Goal: Information Seeking & Learning: Learn about a topic

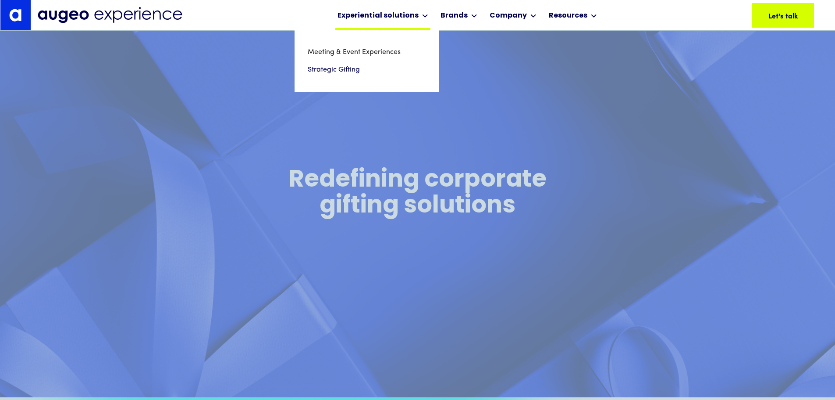
scroll to position [353, 0]
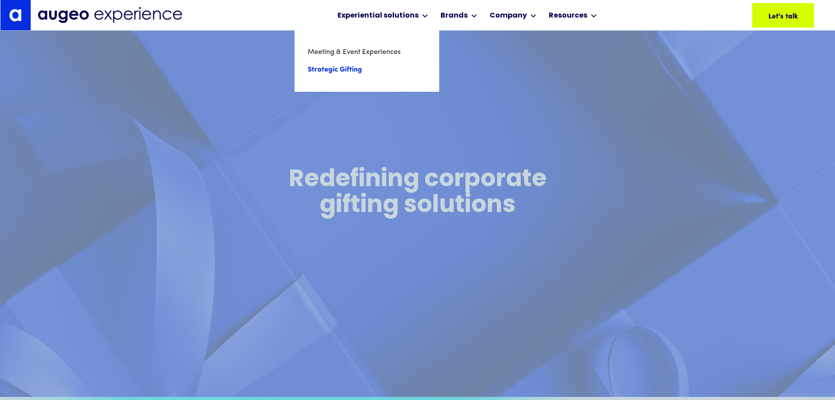
click at [347, 70] on link "Strategic Gifting" at bounding box center [367, 70] width 118 height 18
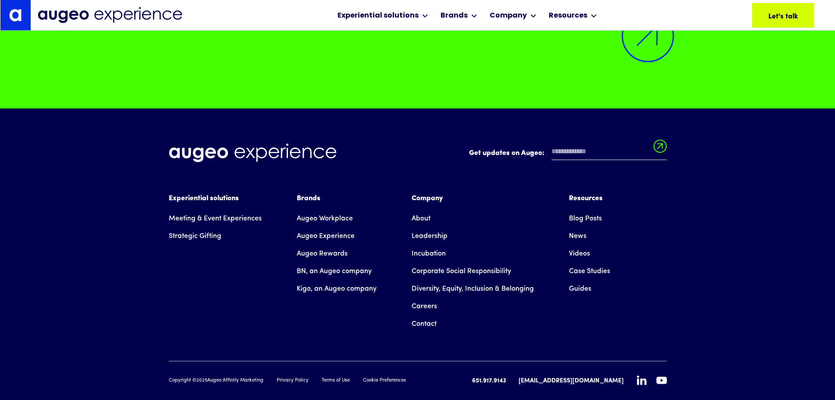
scroll to position [3540, 0]
